Goal: Transaction & Acquisition: Download file/media

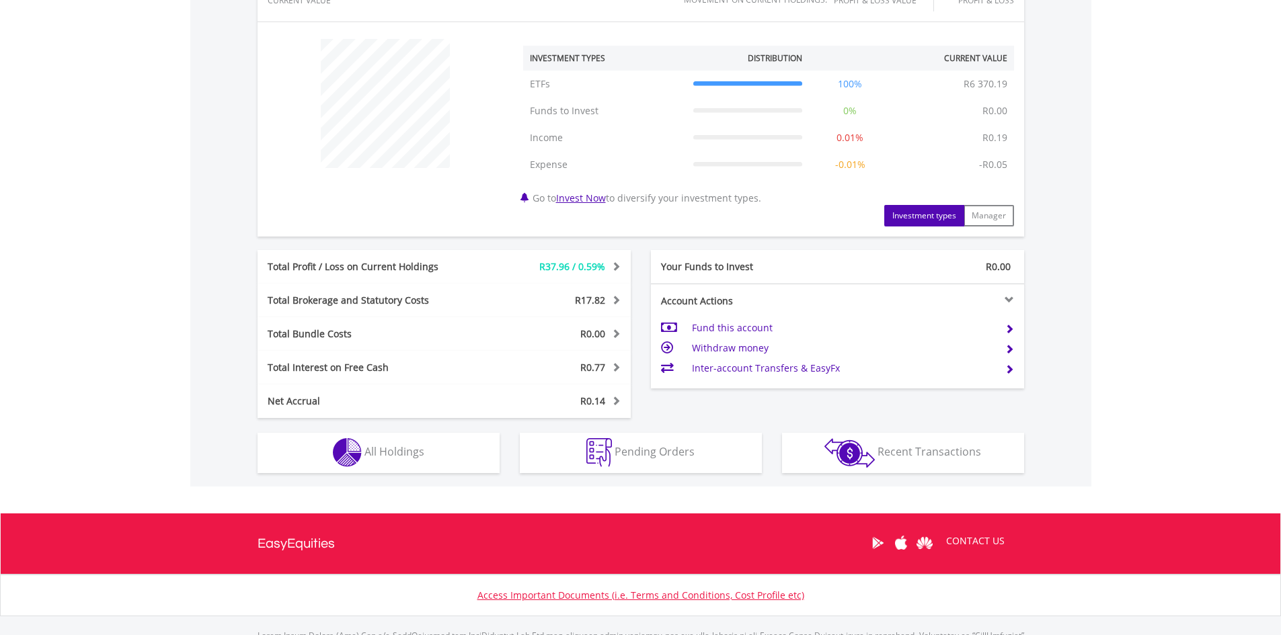
scroll to position [484, 0]
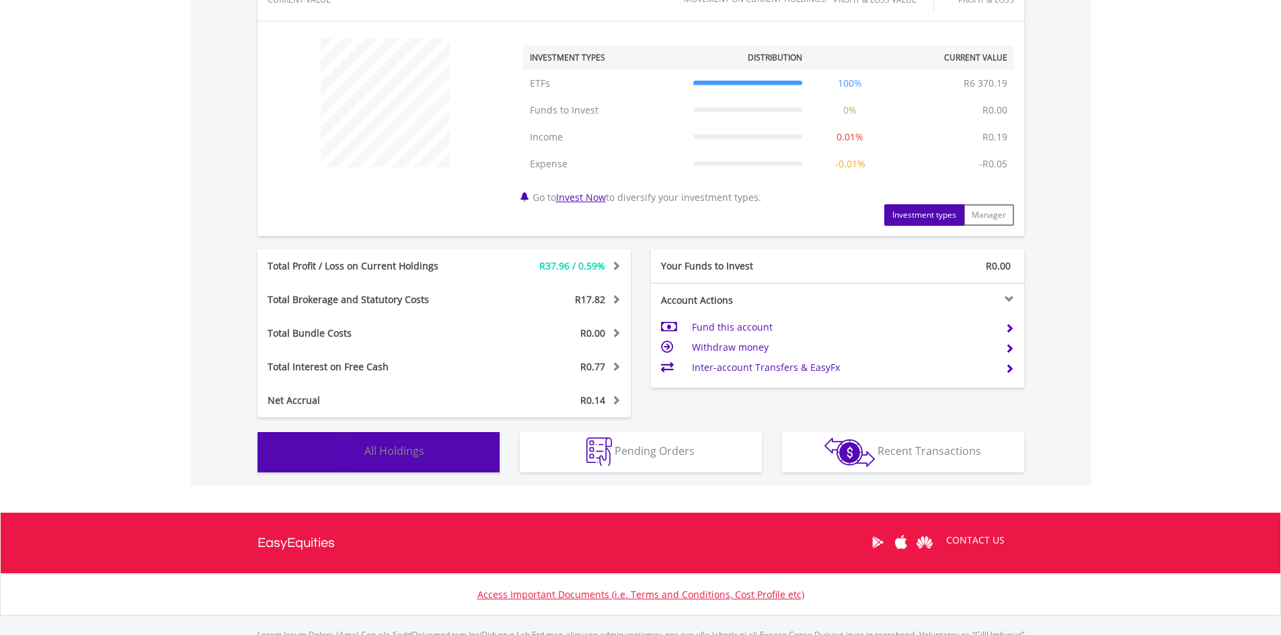
click at [391, 448] on span "All Holdings" at bounding box center [394, 451] width 60 height 15
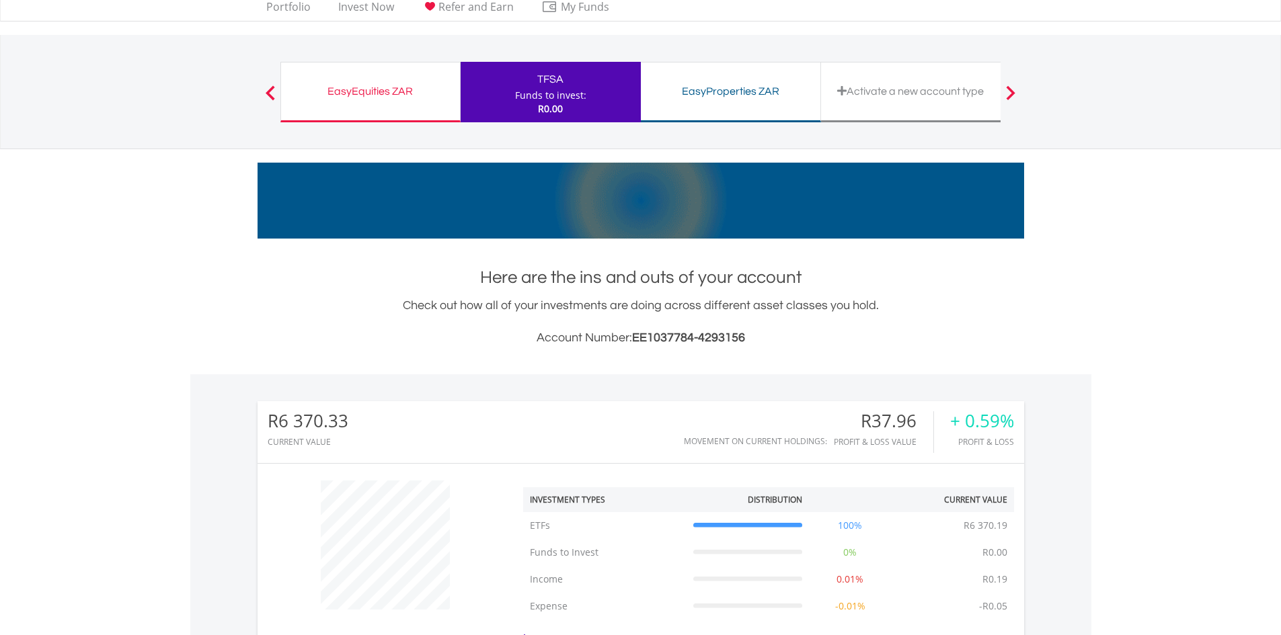
scroll to position [0, 0]
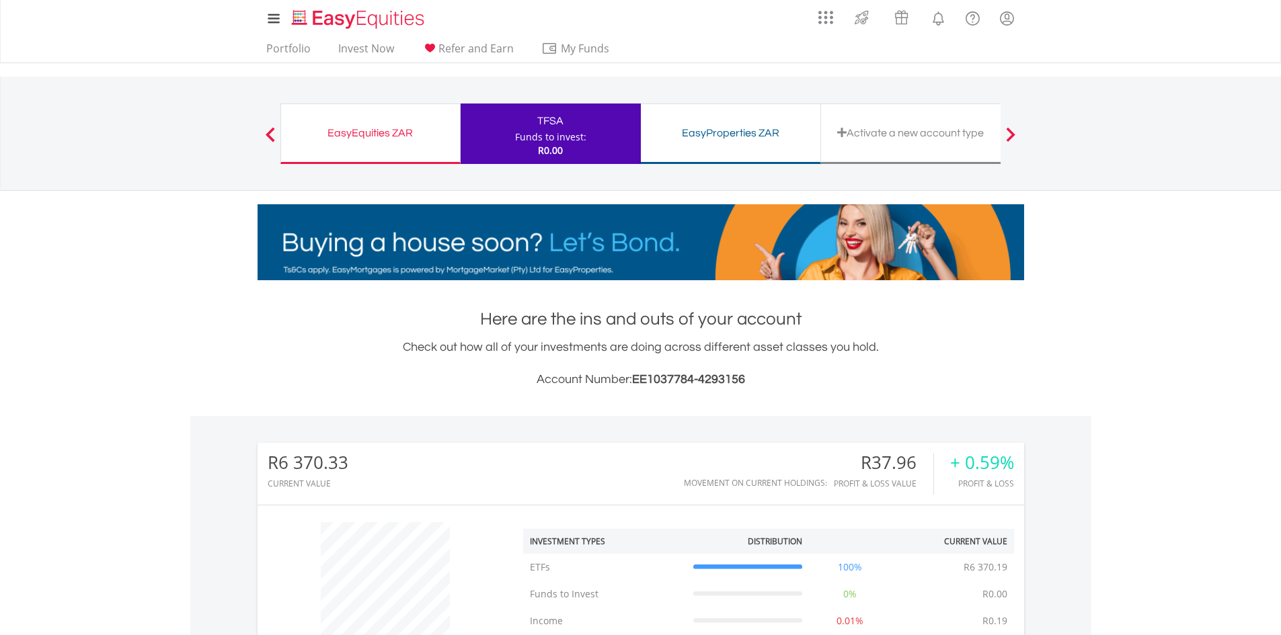
click at [670, 142] on div "EasyProperties ZAR" at bounding box center [730, 133] width 163 height 19
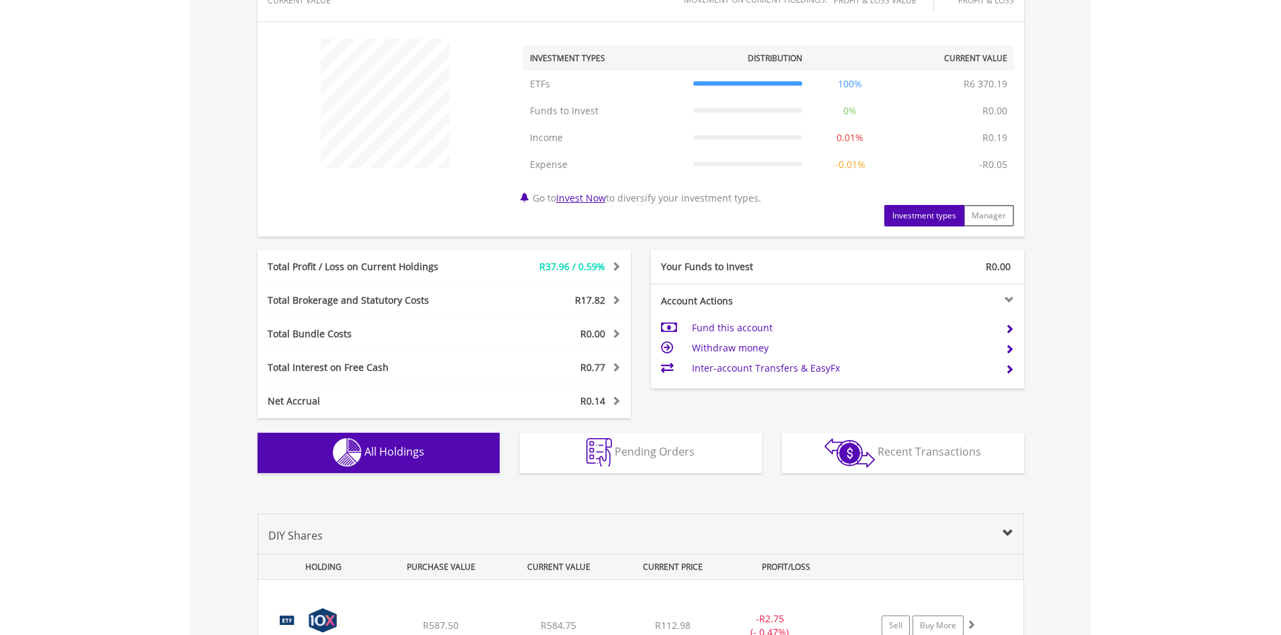
scroll to position [485, 0]
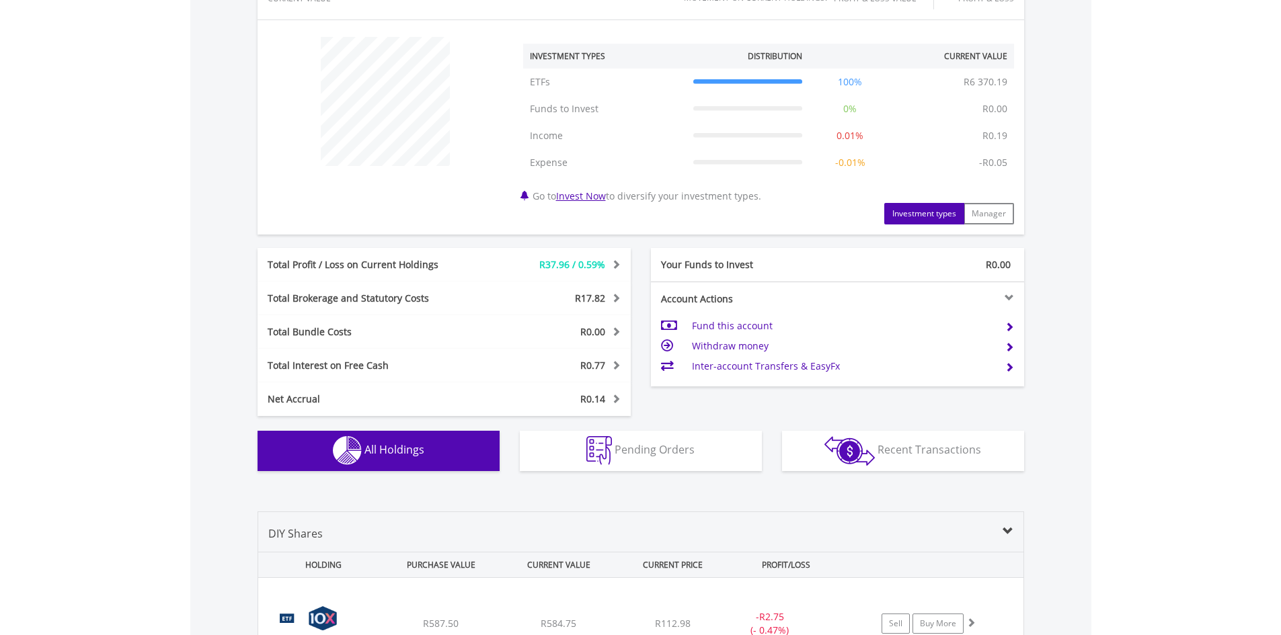
click at [612, 260] on span at bounding box center [614, 263] width 13 height 9
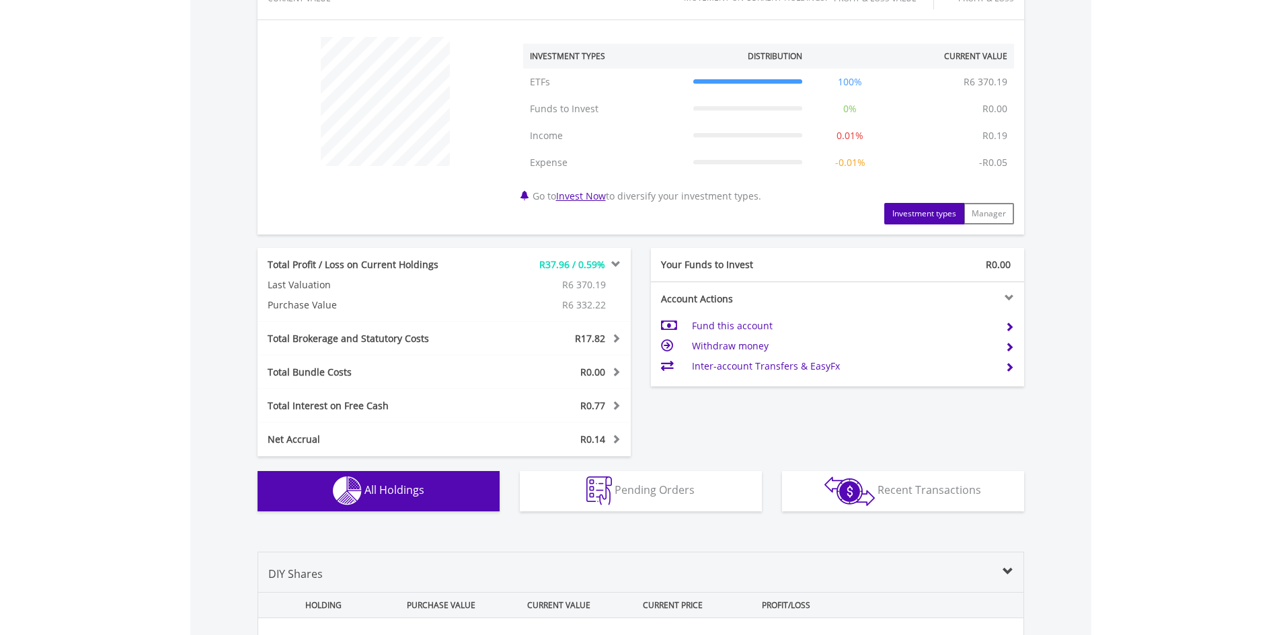
click at [612, 260] on span at bounding box center [614, 263] width 13 height 9
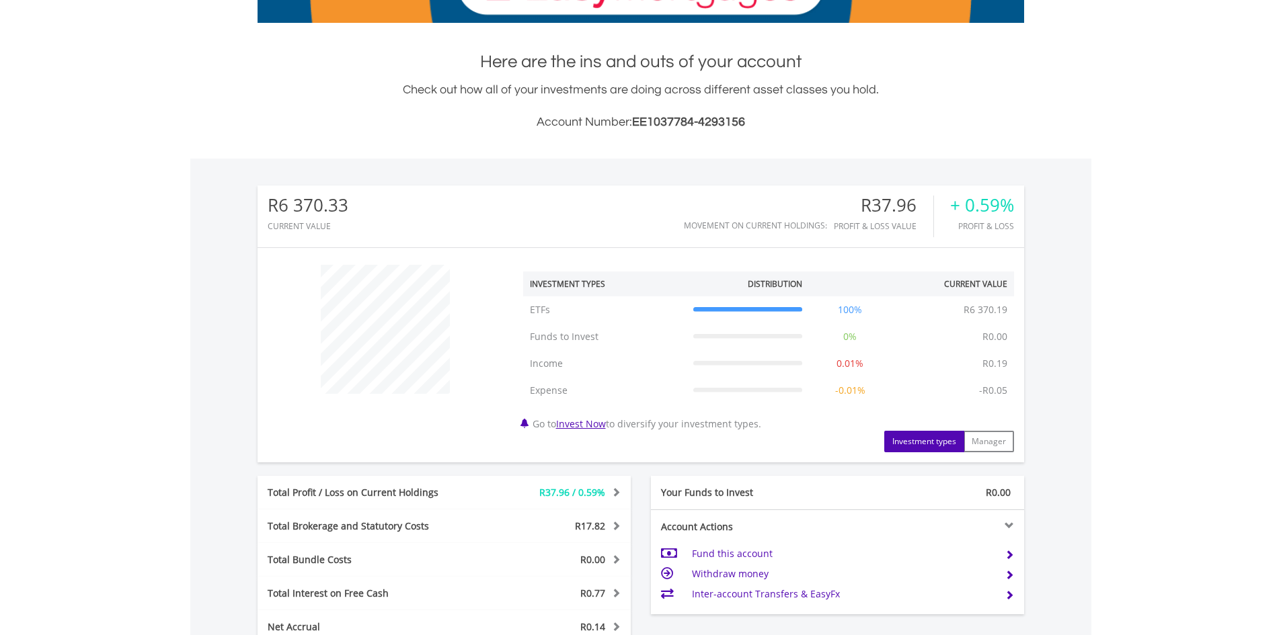
scroll to position [0, 0]
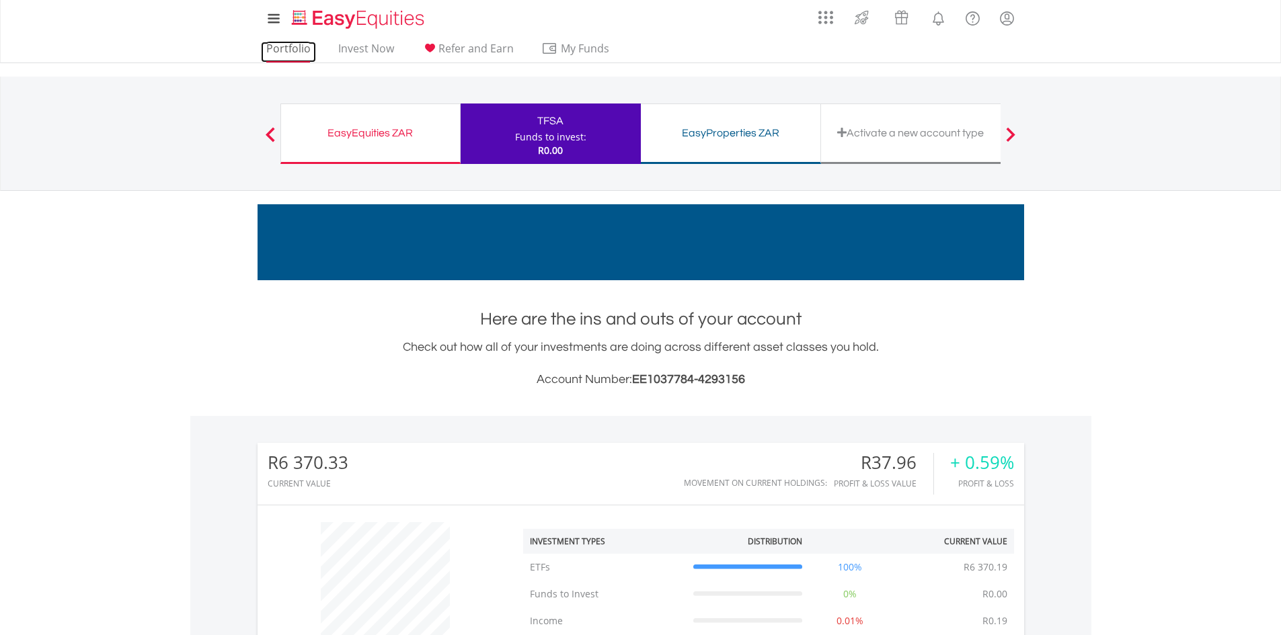
click at [282, 47] on link "Portfolio" at bounding box center [288, 52] width 55 height 21
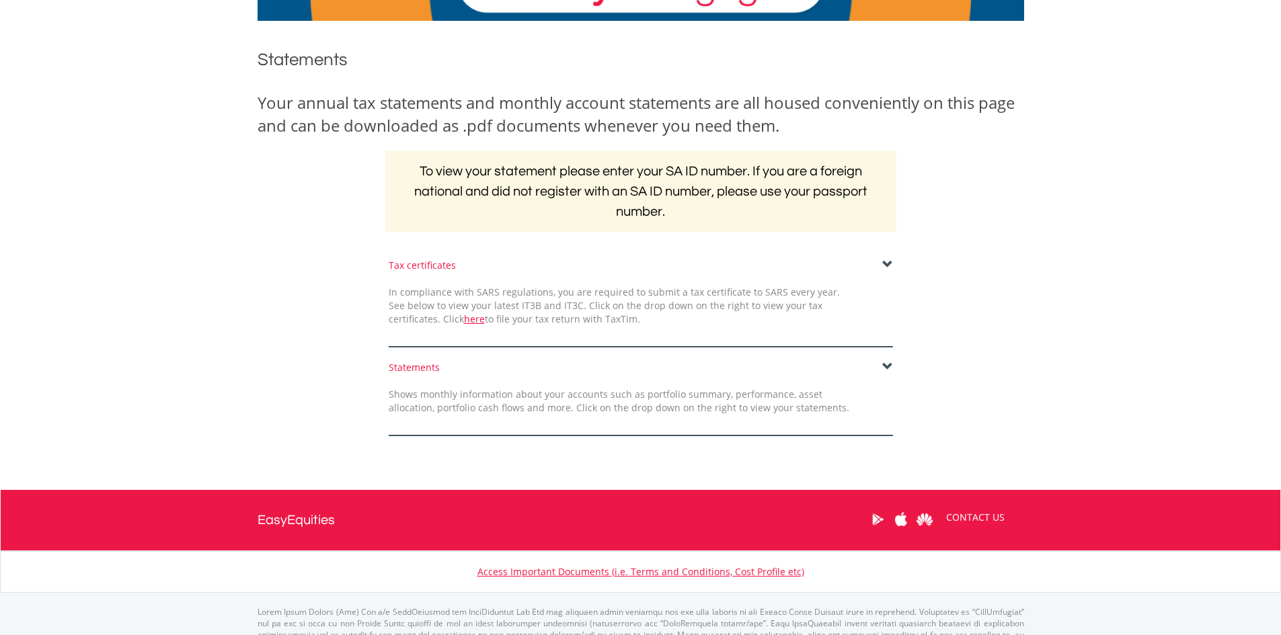
scroll to position [133, 0]
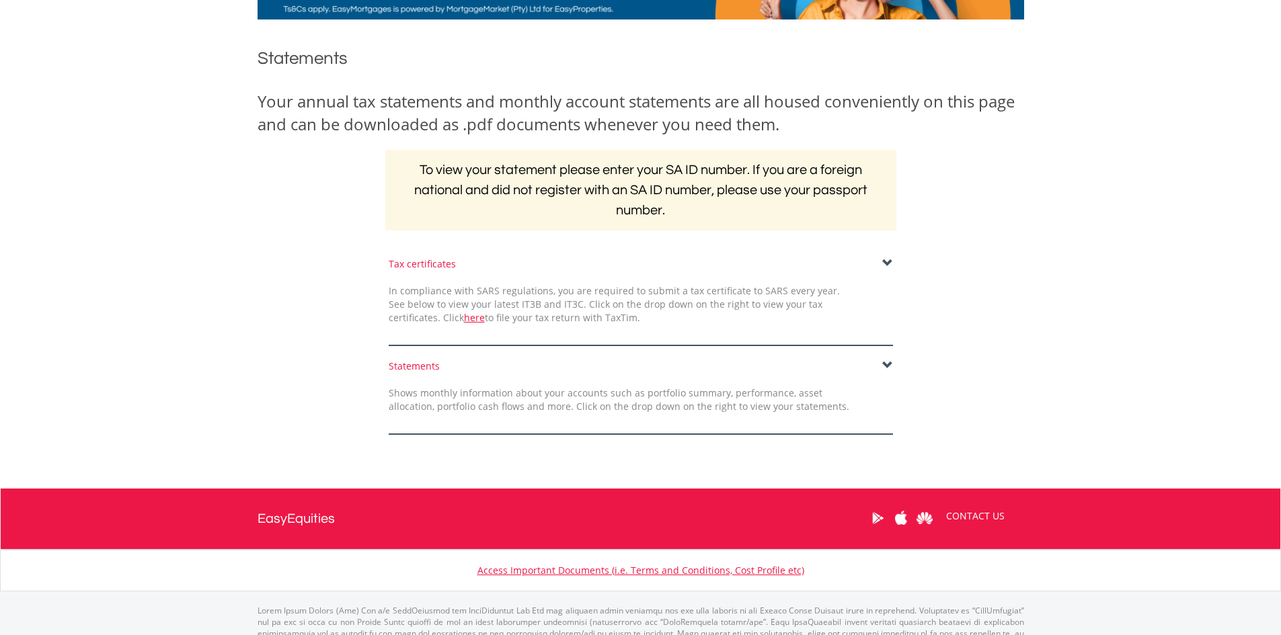
click at [887, 362] on span at bounding box center [887, 365] width 11 height 11
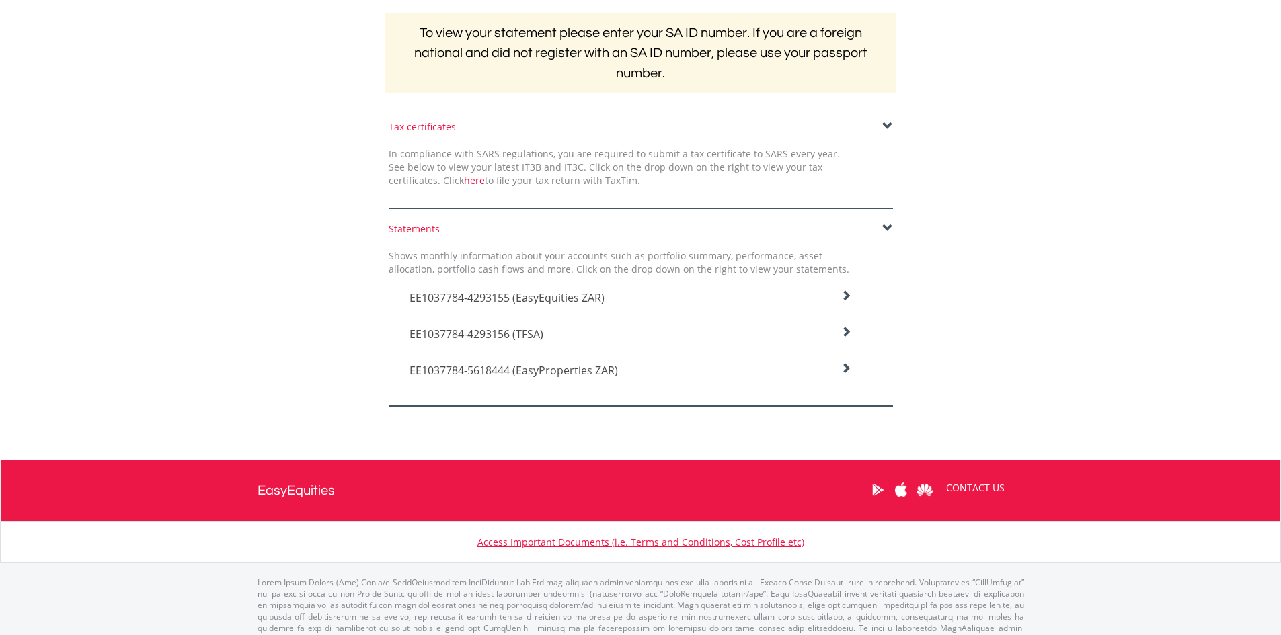
scroll to position [280, 0]
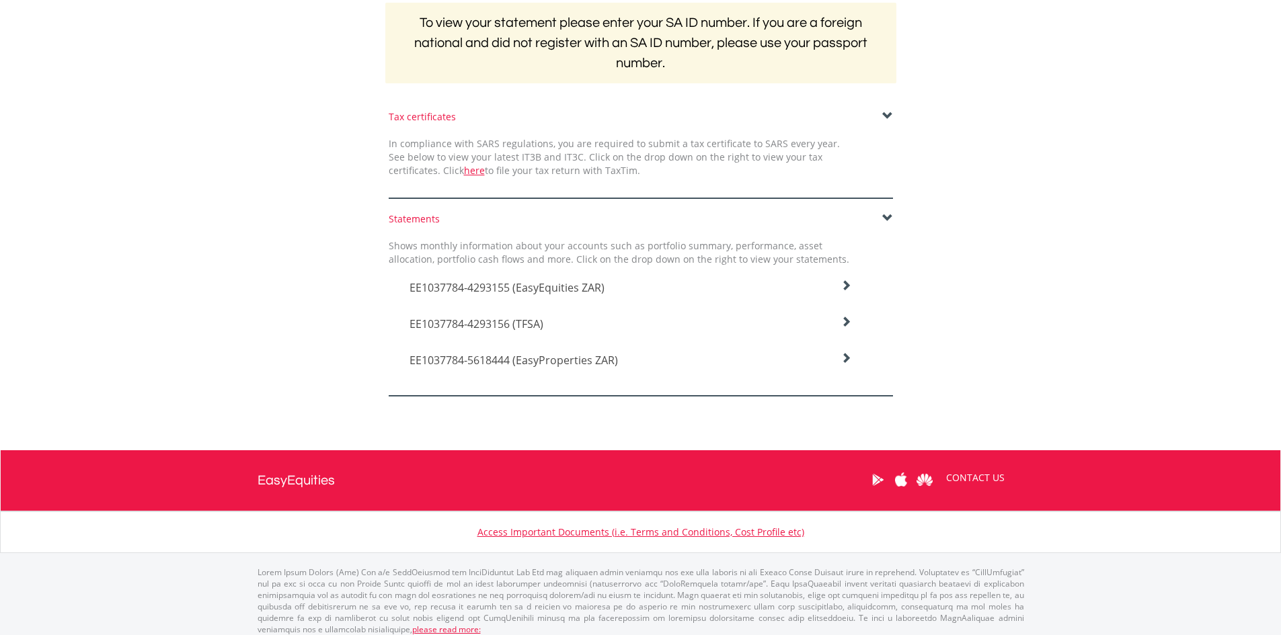
click at [845, 291] on icon at bounding box center [845, 285] width 11 height 11
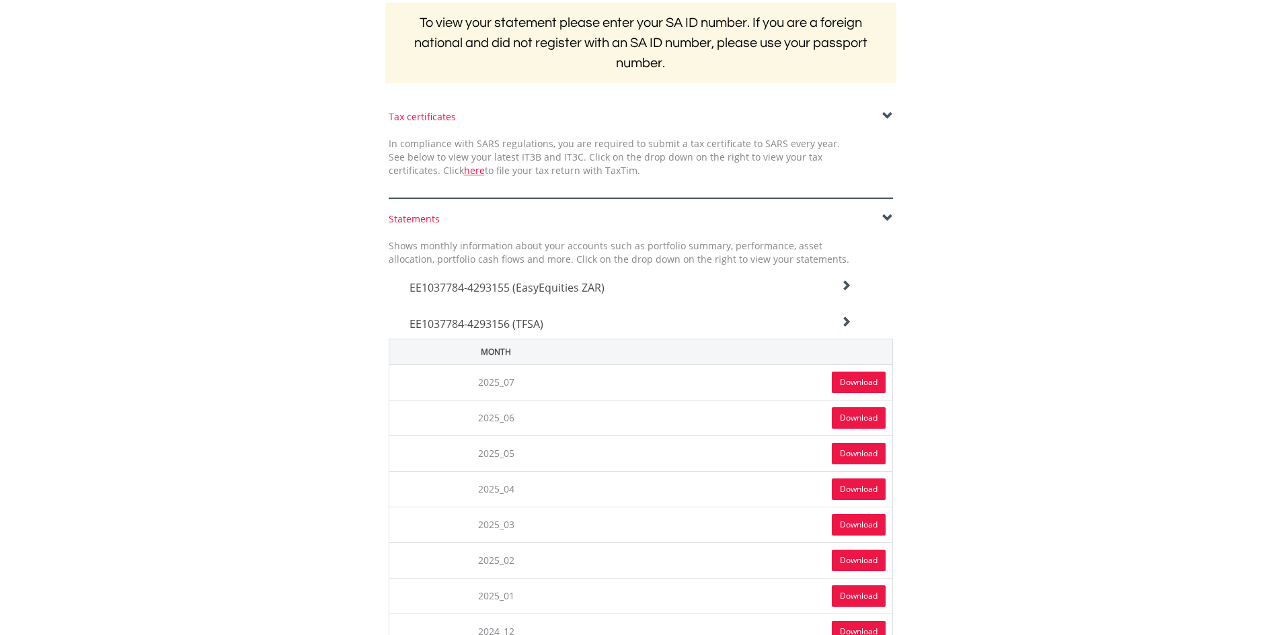
click at [853, 378] on link "Download" at bounding box center [859, 383] width 54 height 22
